Goal: Navigation & Orientation: Go to known website

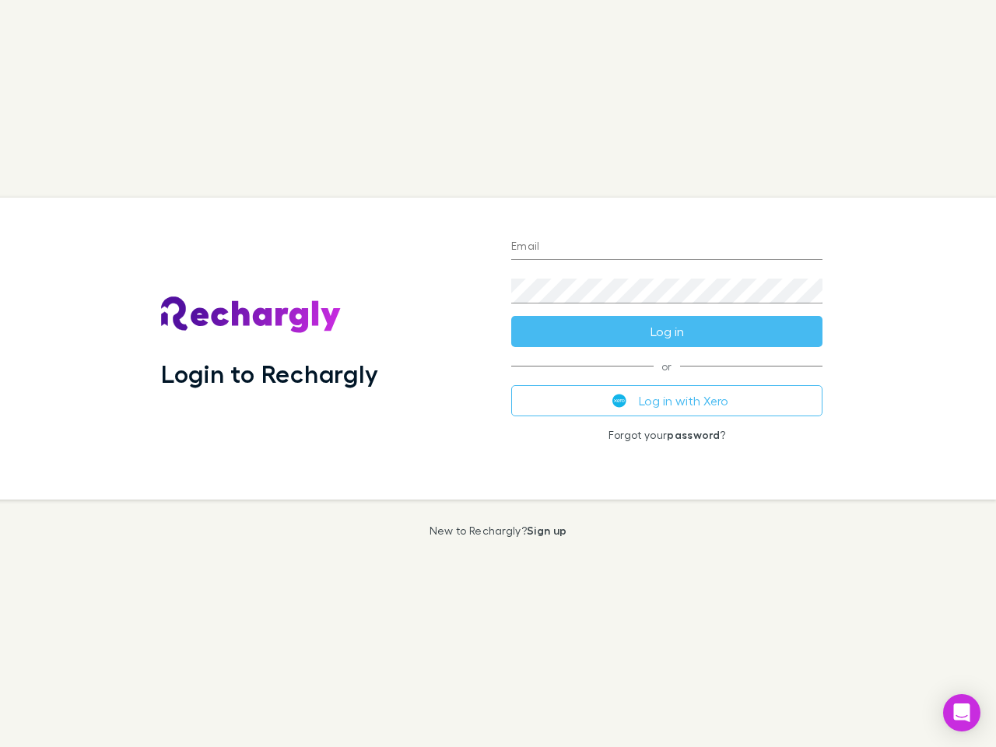
click at [498, 374] on div "Login to Rechargly" at bounding box center [324, 349] width 350 height 302
click at [667, 248] on input "Email" at bounding box center [666, 247] width 311 height 25
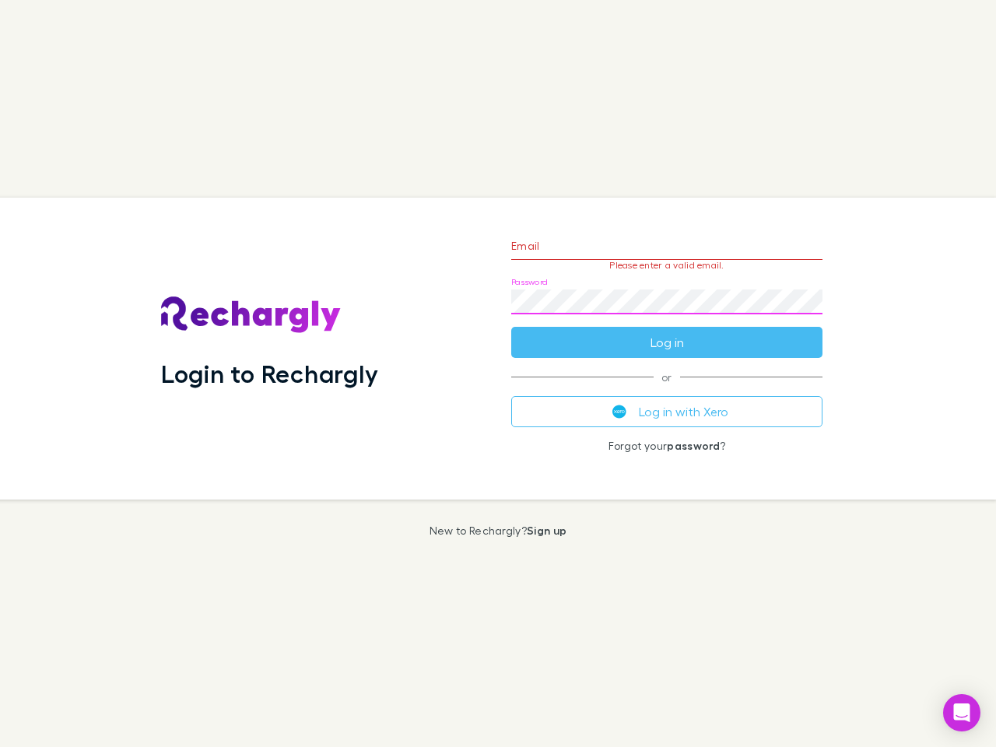
click at [667, 332] on form "Email Please enter a valid email. Password Log in" at bounding box center [666, 290] width 311 height 135
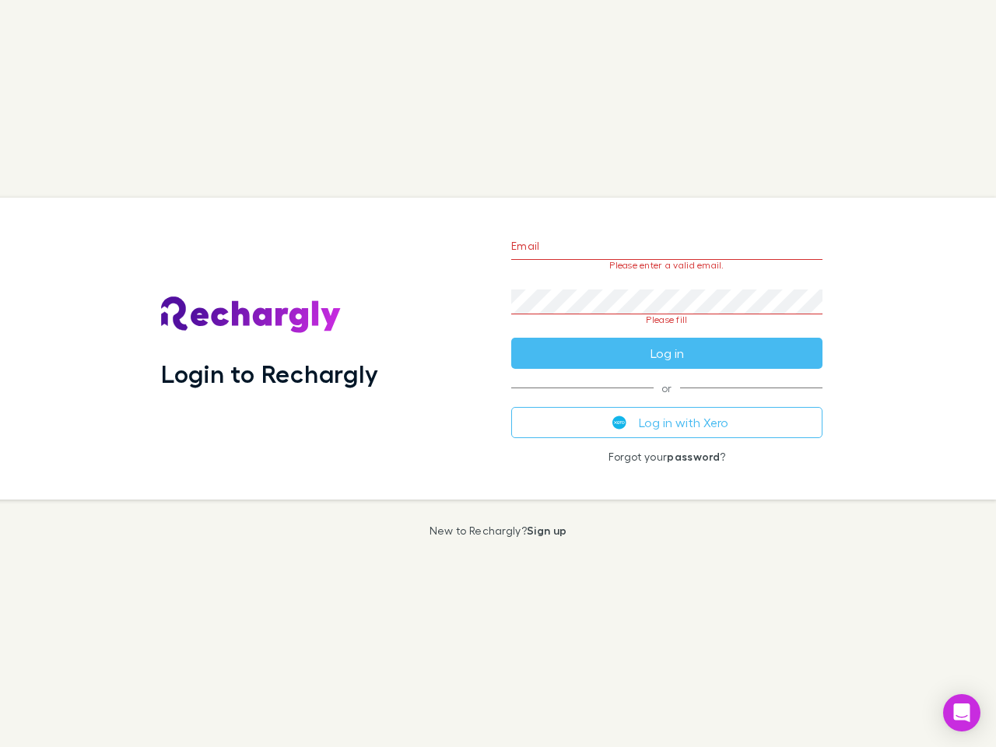
click at [667, 401] on div "Email Please enter a valid email. Password Please fill Log in or Log in with Xe…" at bounding box center [667, 349] width 336 height 302
click at [962, 713] on icon "Open Intercom Messenger" at bounding box center [962, 713] width 16 height 19
